Goal: Register for event/course

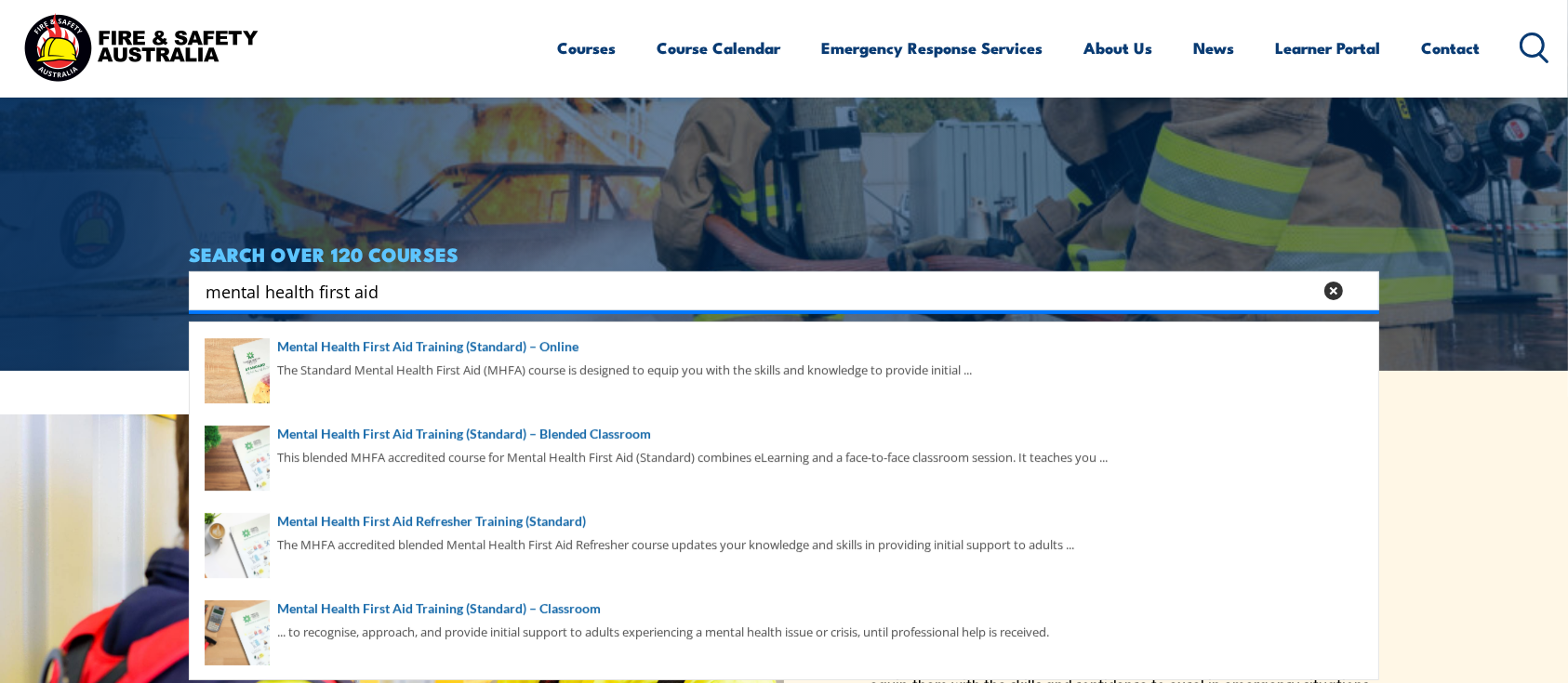
scroll to position [336, 0]
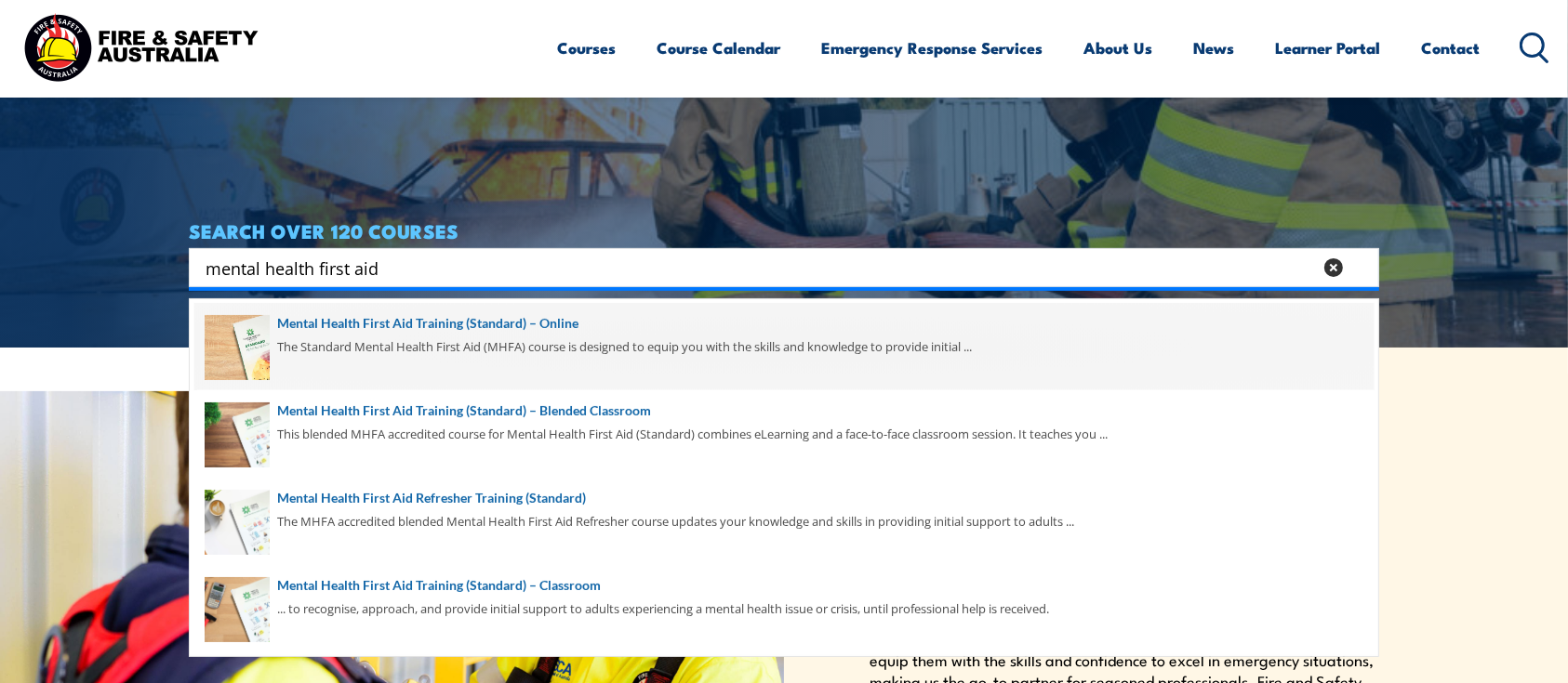
type input "mental health first aid"
click at [459, 331] on span at bounding box center [784, 346] width 1180 height 87
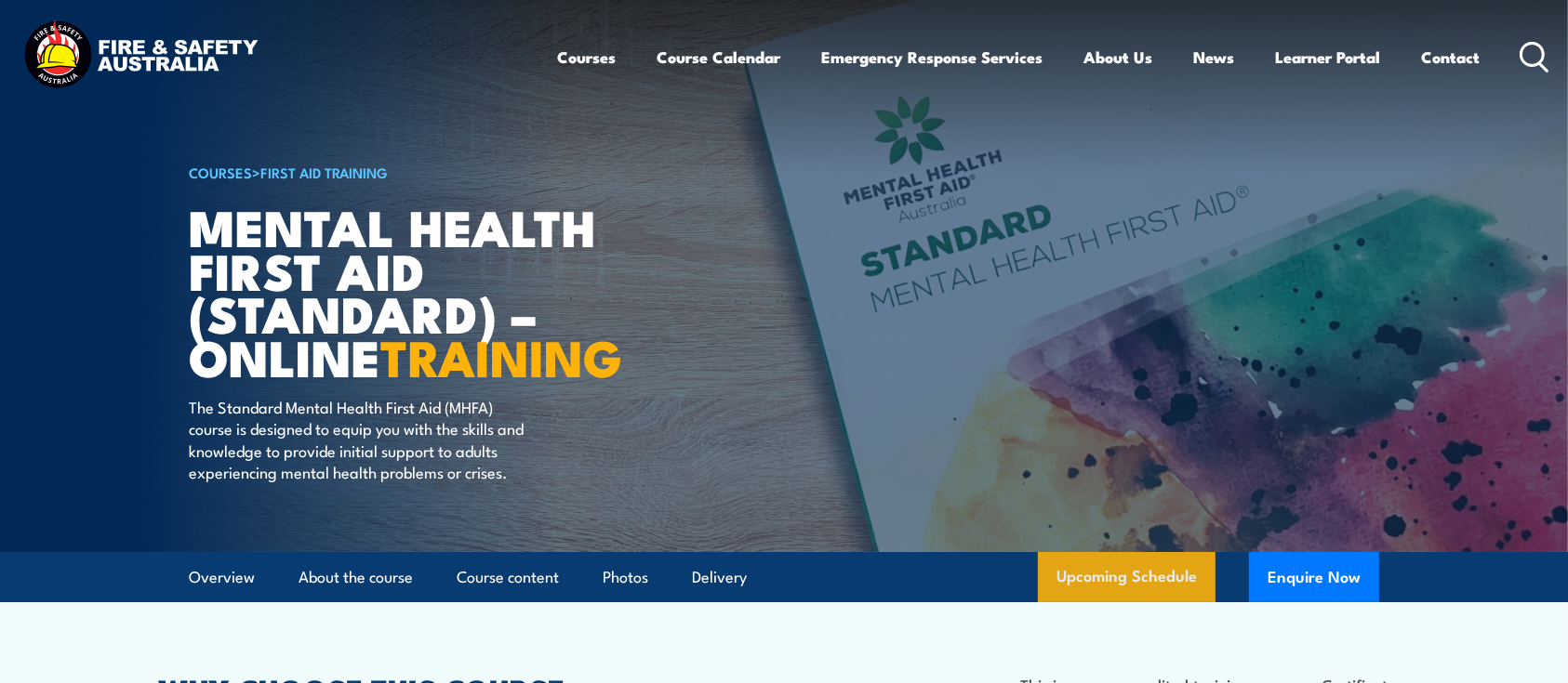
click at [1112, 599] on link "Upcoming Schedule" at bounding box center [1126, 578] width 177 height 51
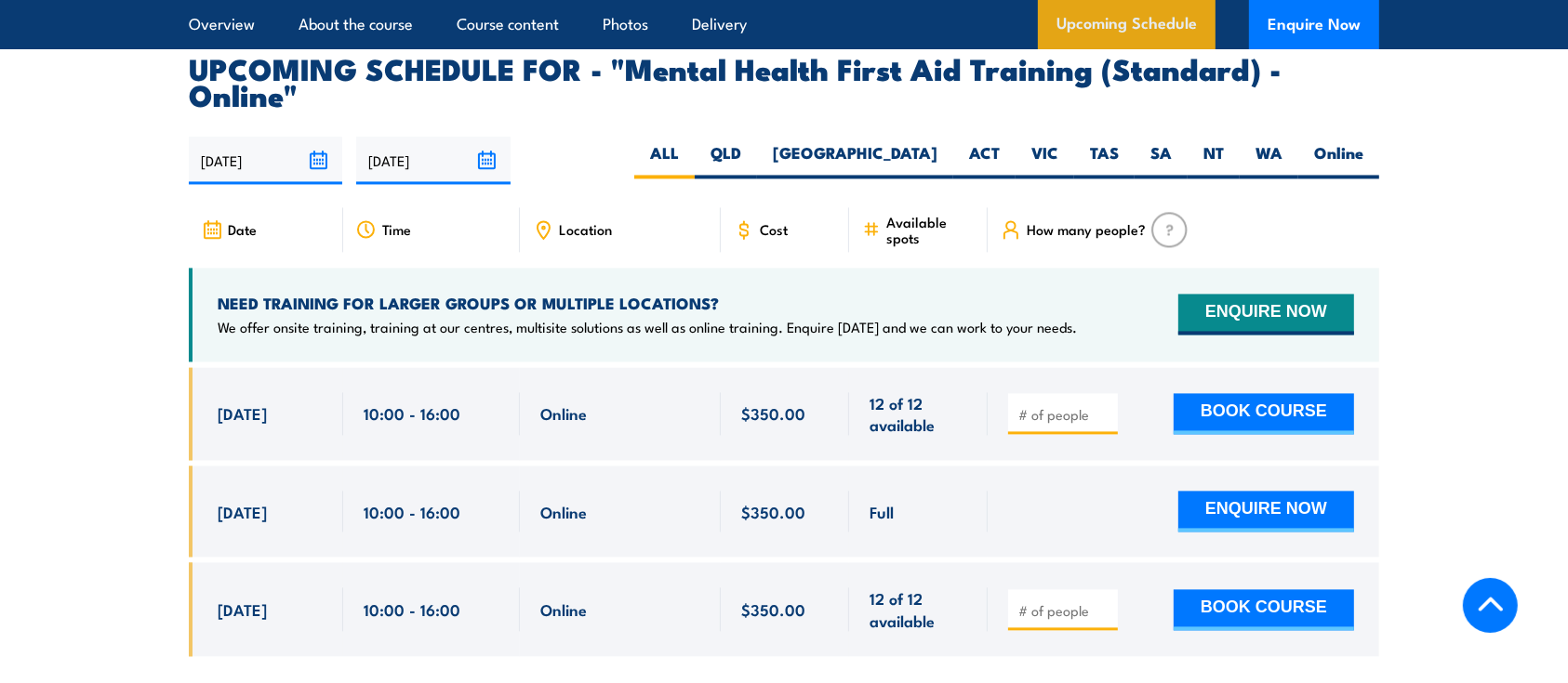
scroll to position [3817, 0]
